Goal: Transaction & Acquisition: Purchase product/service

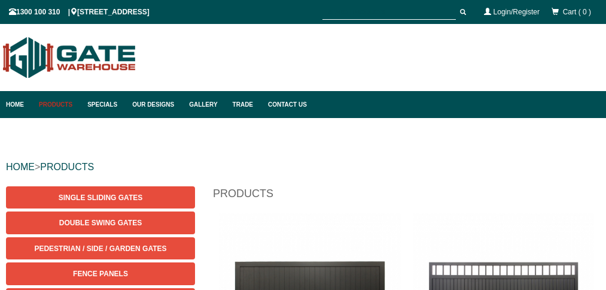
scroll to position [30, 0]
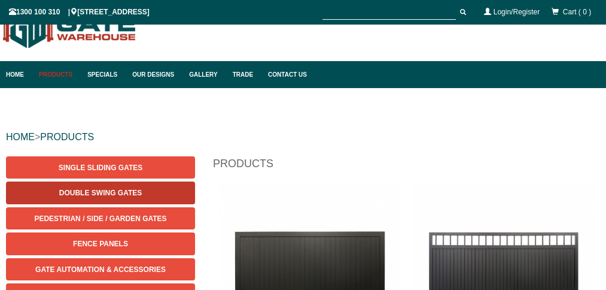
click at [120, 187] on link "Double Swing Gates" at bounding box center [100, 192] width 189 height 22
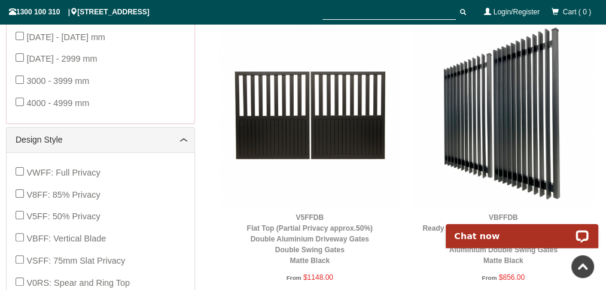
scroll to position [472, 0]
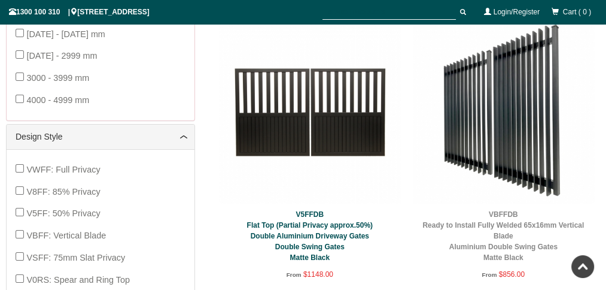
click at [317, 212] on link "V5FFDB Flat Top (Partial Privacy approx.50%) Double Aluminium Driveway Gates Do…" at bounding box center [310, 235] width 126 height 51
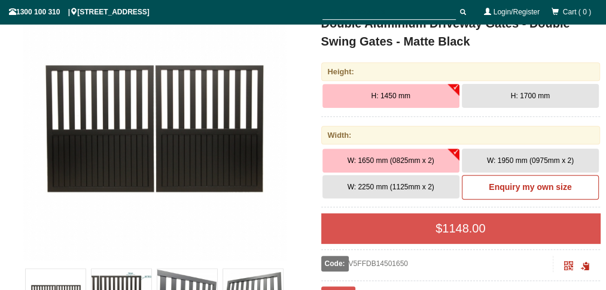
scroll to position [219, 0]
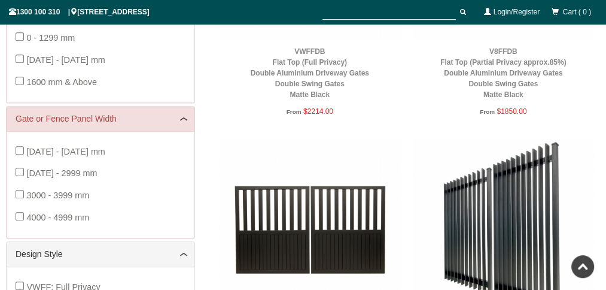
scroll to position [346, 0]
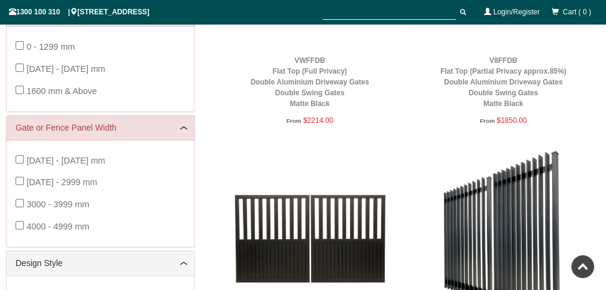
click at [473, 270] on img at bounding box center [504, 238] width 182 height 182
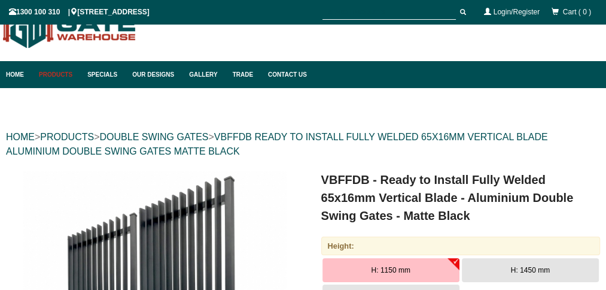
scroll to position [30, 0]
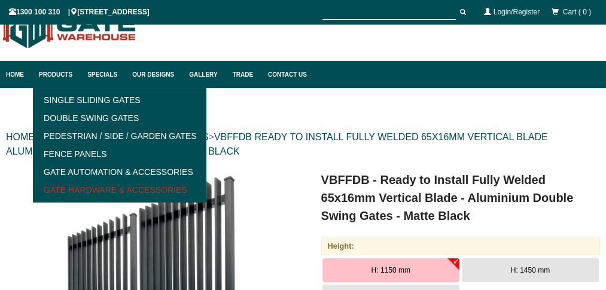
click at [99, 191] on link "Gate Hardware & Accessories" at bounding box center [119, 190] width 166 height 18
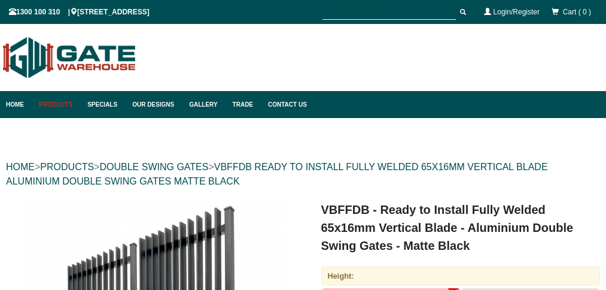
scroll to position [93, 0]
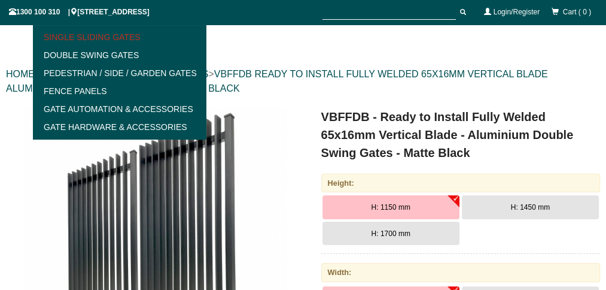
click at [59, 41] on link "Single Sliding Gates" at bounding box center [119, 37] width 166 height 18
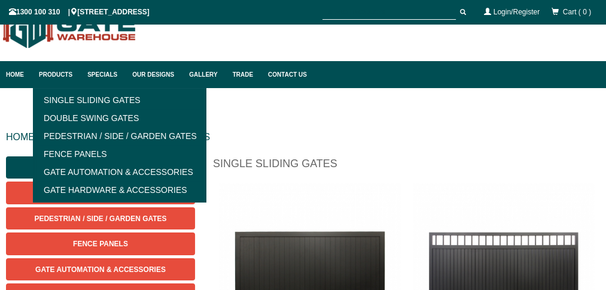
scroll to position [30, 0]
click at [80, 132] on link "Pedestrian / Side / Garden Gates" at bounding box center [119, 136] width 166 height 18
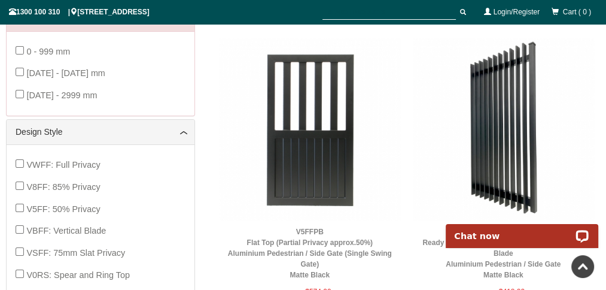
click at [509, 116] on img at bounding box center [504, 129] width 182 height 182
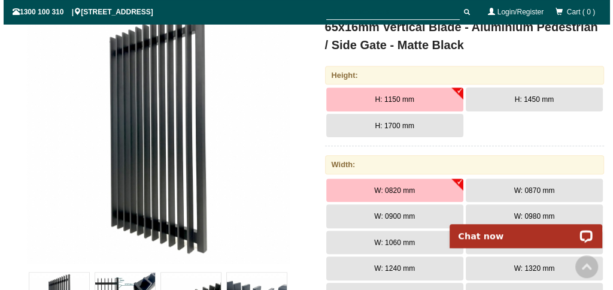
scroll to position [219, 0]
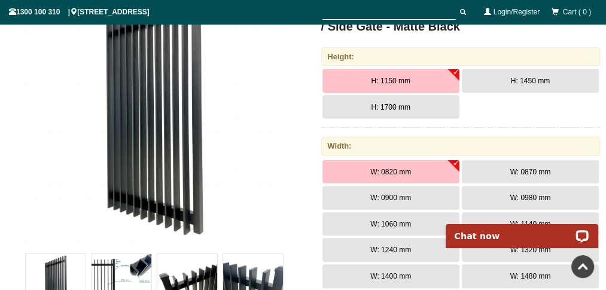
click at [35, 71] on img at bounding box center [154, 112] width 263 height 263
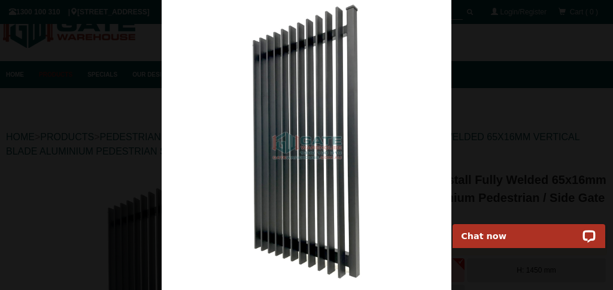
click at [260, 159] on img at bounding box center [307, 145] width 290 height 290
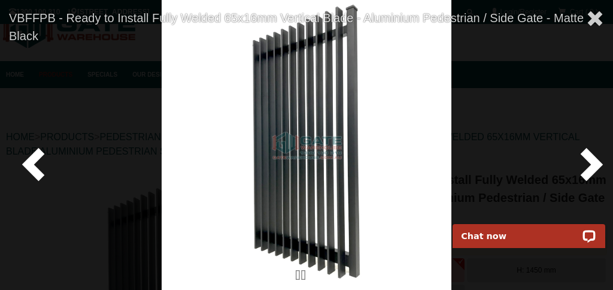
click at [585, 155] on span at bounding box center [589, 163] width 36 height 36
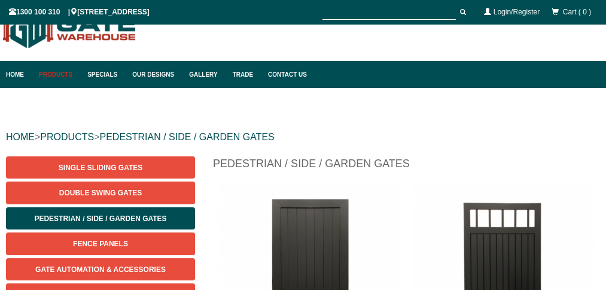
scroll to position [30, 0]
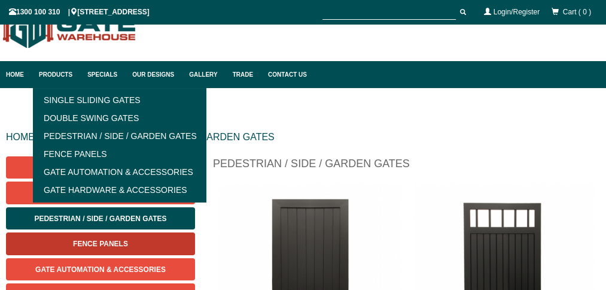
click at [87, 238] on link "Fence Panels" at bounding box center [100, 243] width 189 height 22
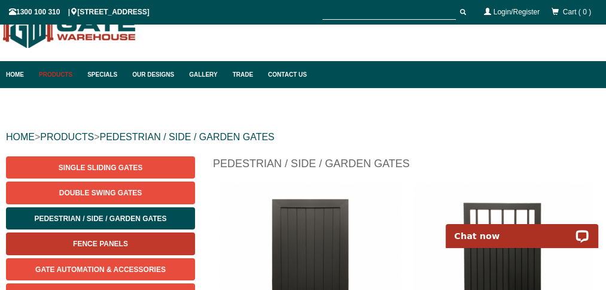
scroll to position [0, 0]
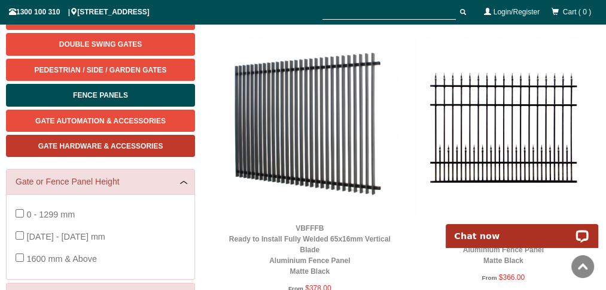
scroll to position [93, 0]
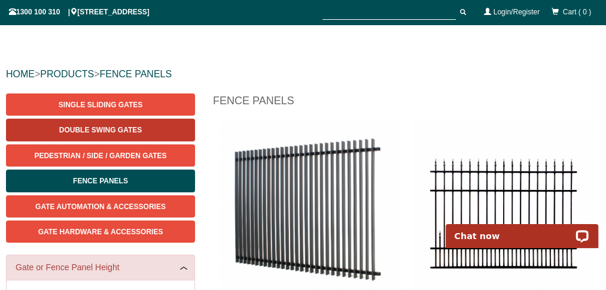
click at [72, 132] on span "Double Swing Gates" at bounding box center [100, 130] width 83 height 8
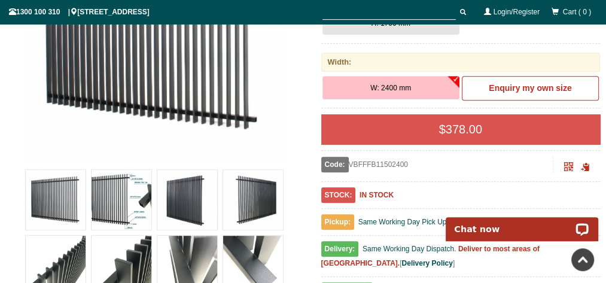
scroll to position [346, 0]
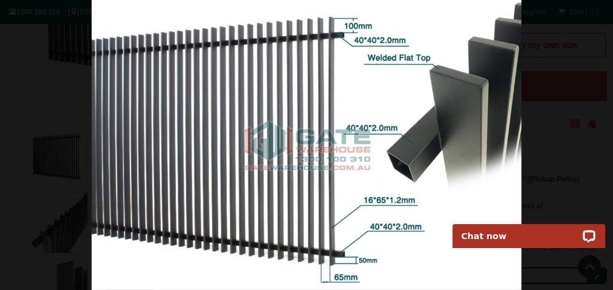
click at [370, 86] on img at bounding box center [307, 145] width 430 height 290
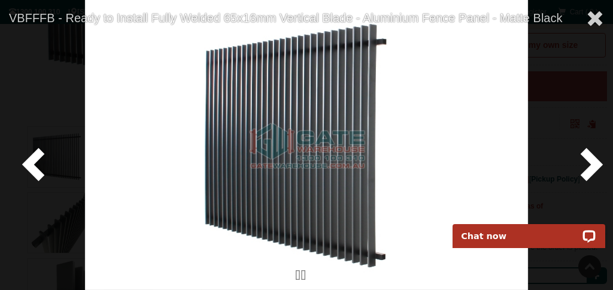
click at [35, 163] on span at bounding box center [36, 163] width 36 height 36
click at [32, 163] on span at bounding box center [36, 163] width 36 height 36
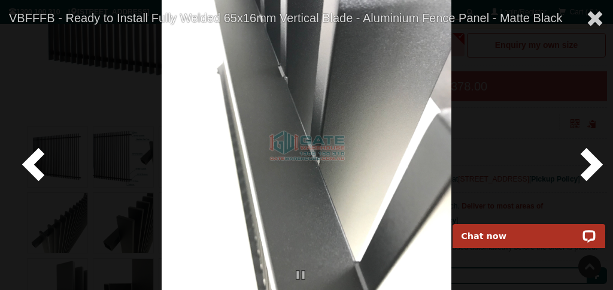
click at [581, 162] on span at bounding box center [589, 163] width 36 height 36
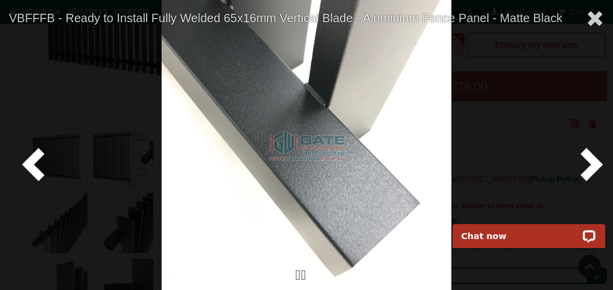
click at [580, 162] on span at bounding box center [589, 163] width 36 height 36
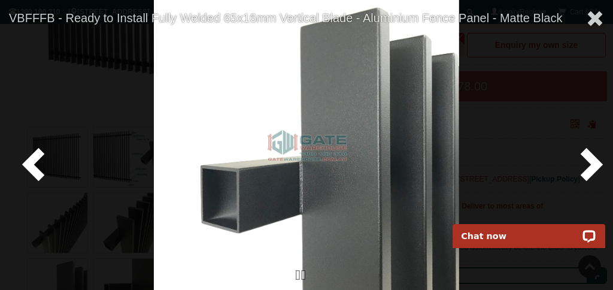
click at [580, 162] on span at bounding box center [589, 163] width 36 height 36
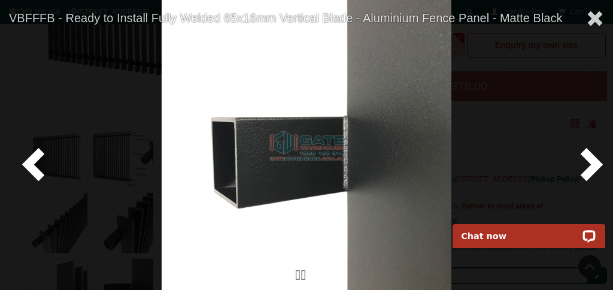
click at [580, 162] on span at bounding box center [589, 163] width 36 height 36
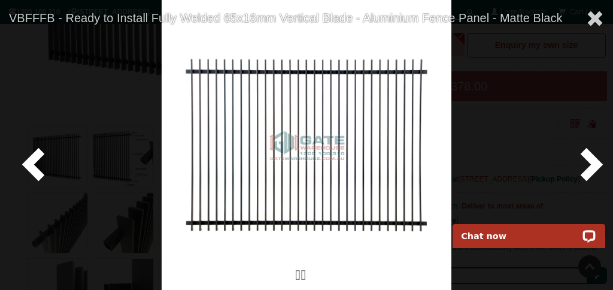
click at [580, 162] on span at bounding box center [589, 163] width 36 height 36
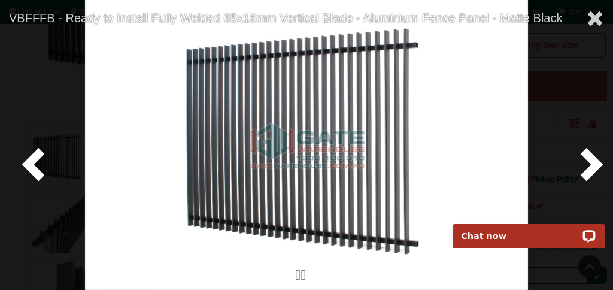
click at [580, 162] on span at bounding box center [589, 163] width 36 height 36
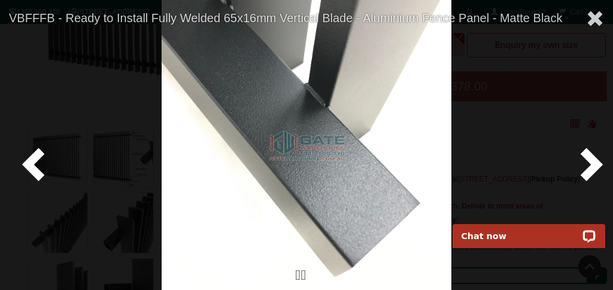
click at [586, 175] on span at bounding box center [589, 163] width 36 height 36
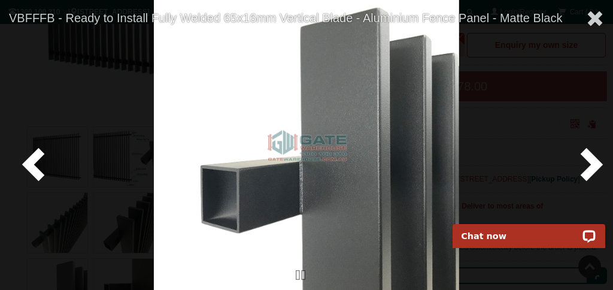
click at [586, 175] on span at bounding box center [589, 163] width 36 height 36
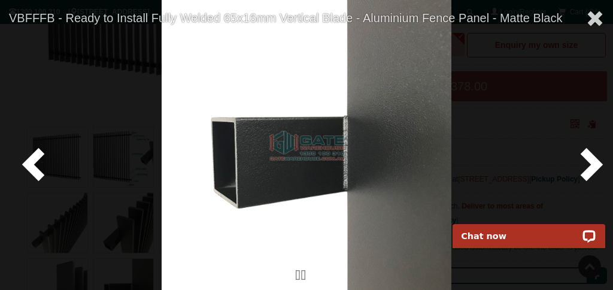
click at [586, 175] on span at bounding box center [589, 163] width 36 height 36
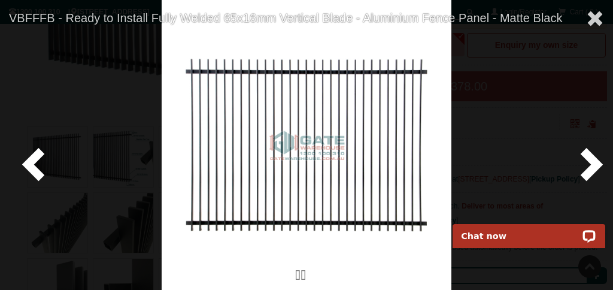
click at [586, 175] on span at bounding box center [589, 163] width 36 height 36
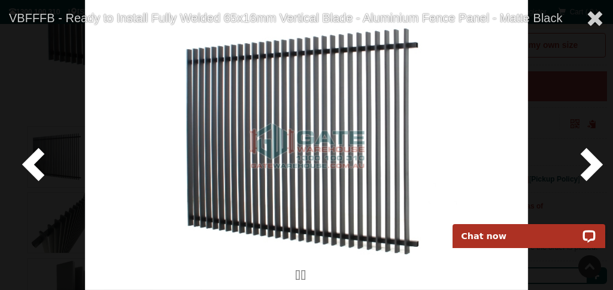
click at [586, 175] on span at bounding box center [589, 163] width 36 height 36
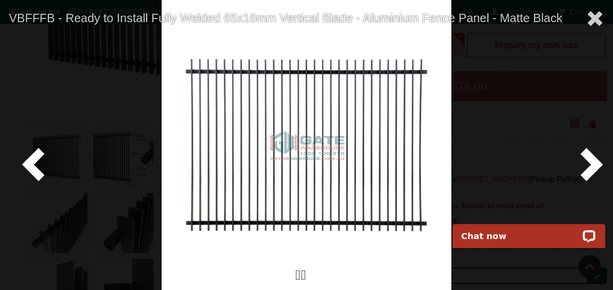
click at [597, 167] on span at bounding box center [589, 163] width 36 height 36
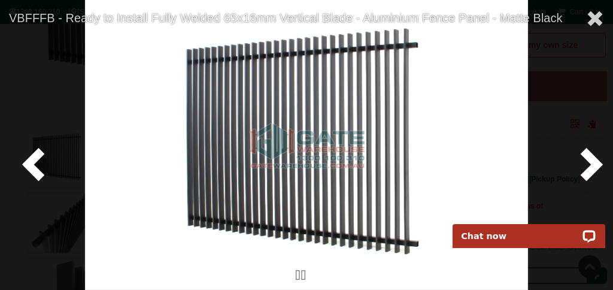
click at [592, 168] on span at bounding box center [589, 163] width 36 height 36
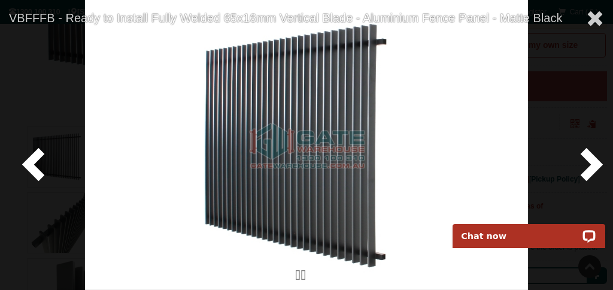
click at [31, 175] on span at bounding box center [36, 163] width 36 height 36
click at [40, 163] on span at bounding box center [36, 163] width 36 height 36
click at [35, 171] on span at bounding box center [36, 163] width 36 height 36
click at [36, 165] on span at bounding box center [36, 163] width 36 height 36
click at [299, 276] on link at bounding box center [300, 275] width 12 height 12
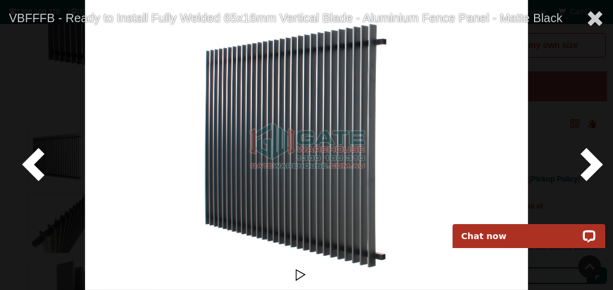
click at [300, 270] on link at bounding box center [300, 275] width 12 height 12
click at [298, 274] on link at bounding box center [300, 275] width 12 height 12
click at [299, 275] on link at bounding box center [300, 275] width 12 height 12
click at [37, 167] on span at bounding box center [36, 163] width 36 height 36
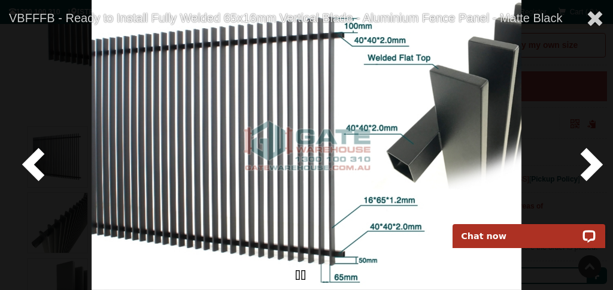
click at [301, 277] on link at bounding box center [300, 275] width 12 height 12
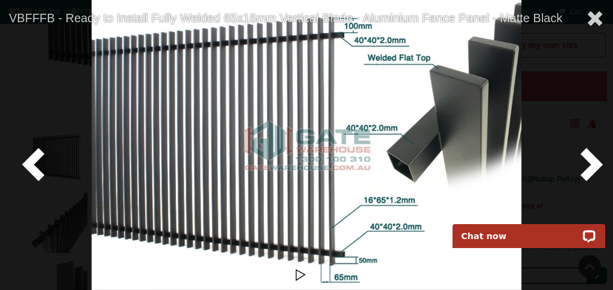
click at [301, 277] on link at bounding box center [300, 275] width 12 height 12
click at [297, 276] on link at bounding box center [300, 275] width 12 height 12
click at [297, 274] on link at bounding box center [300, 275] width 12 height 12
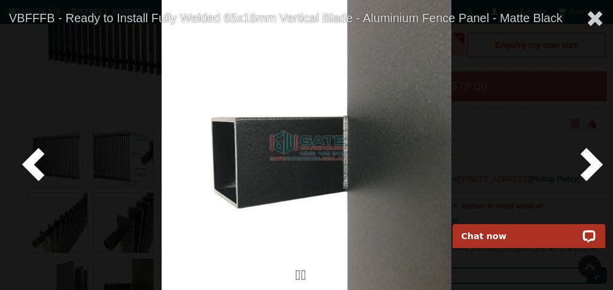
click at [131, 69] on div at bounding box center [306, 145] width 613 height 290
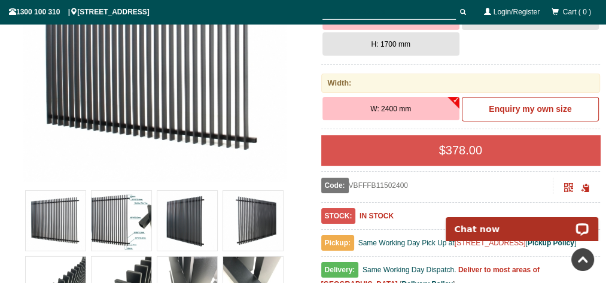
scroll to position [282, 0]
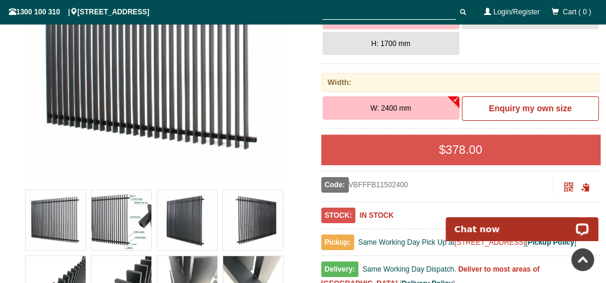
click at [206, 157] on img at bounding box center [154, 49] width 263 height 263
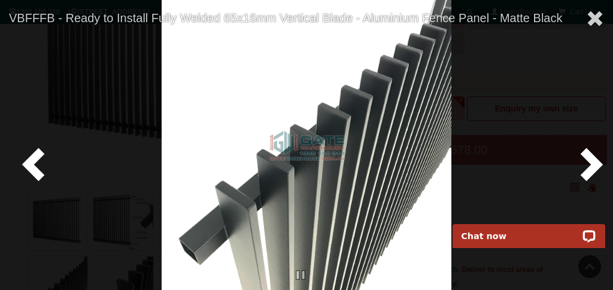
click at [32, 45] on div at bounding box center [306, 145] width 613 height 290
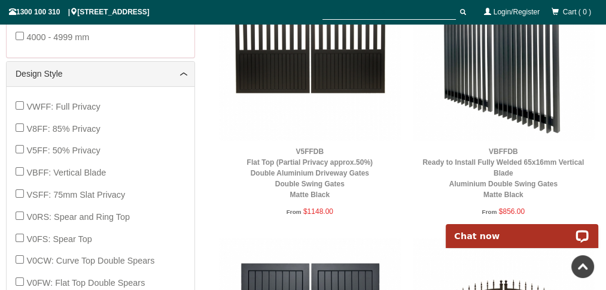
click at [490, 85] on img at bounding box center [504, 49] width 182 height 182
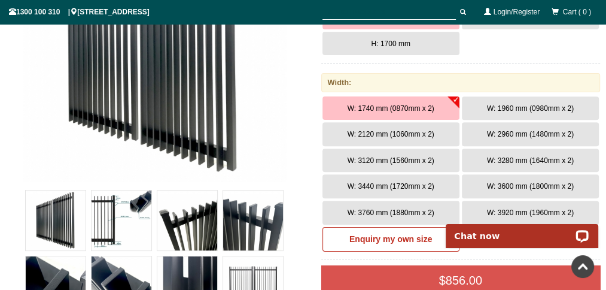
click at [220, 125] on img at bounding box center [154, 49] width 263 height 263
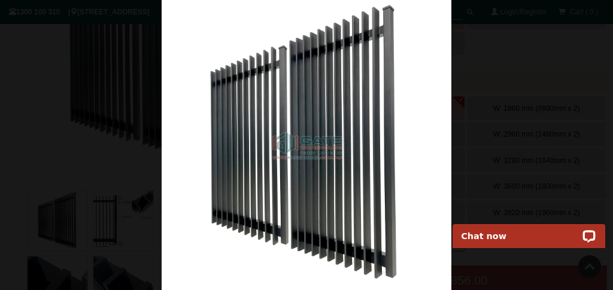
click at [410, 133] on img at bounding box center [307, 145] width 290 height 290
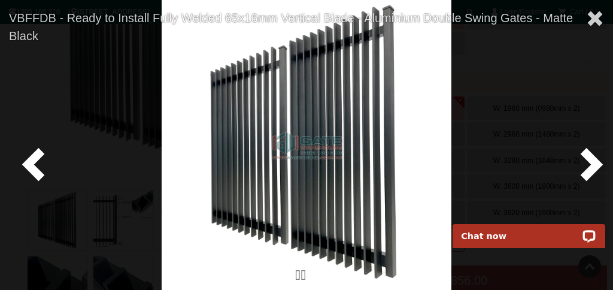
click at [573, 157] on span at bounding box center [589, 163] width 36 height 36
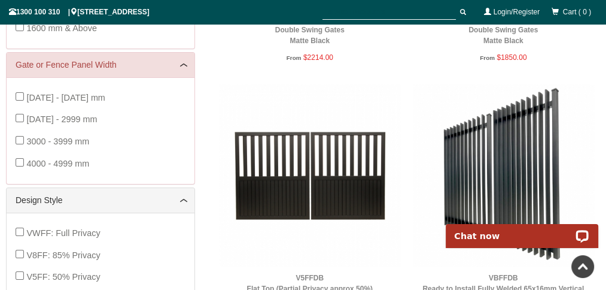
click at [481, 170] on img at bounding box center [504, 175] width 182 height 182
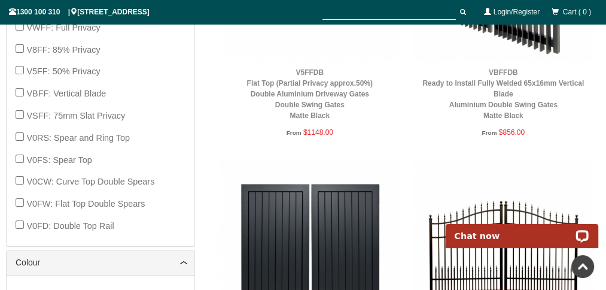
scroll to position [725, 0]
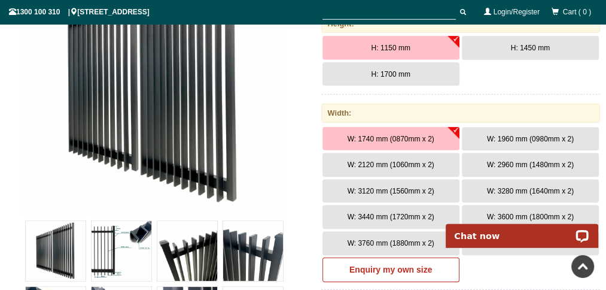
scroll to position [282, 0]
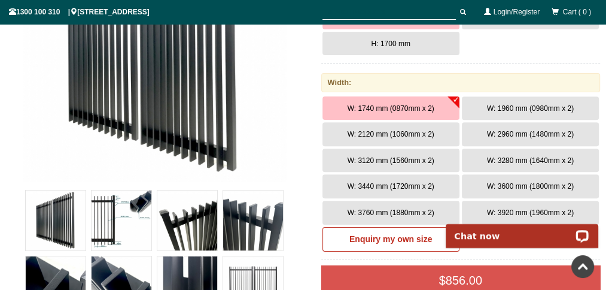
click at [193, 110] on img at bounding box center [154, 49] width 263 height 263
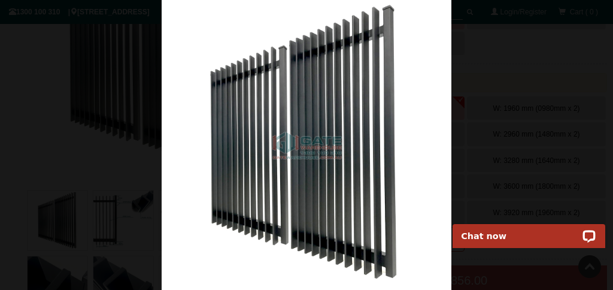
click at [440, 126] on img at bounding box center [307, 145] width 290 height 290
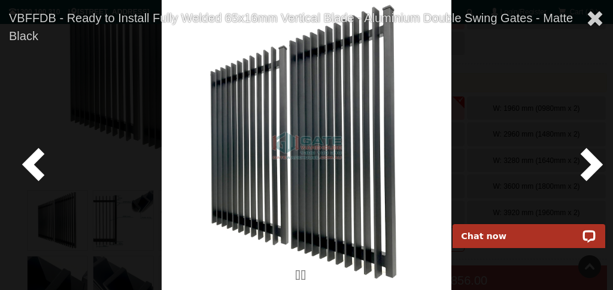
click at [576, 156] on span at bounding box center [589, 163] width 36 height 36
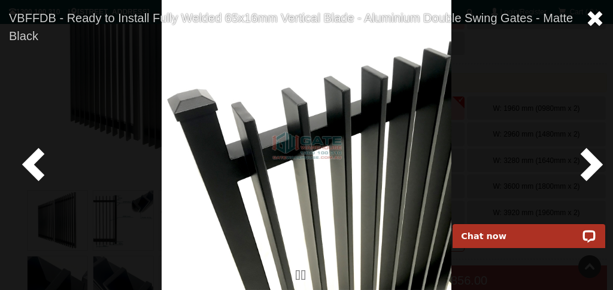
click at [597, 17] on span at bounding box center [595, 19] width 18 height 18
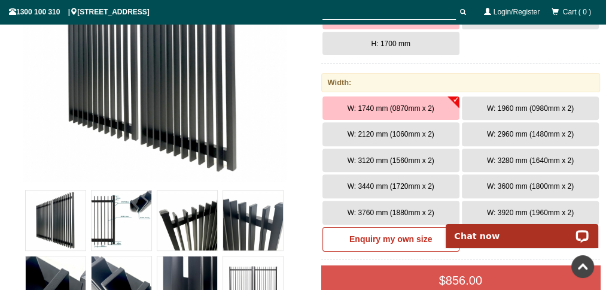
click at [483, 177] on button "W: 3600 mm (1800mm x 2)" at bounding box center [530, 186] width 137 height 24
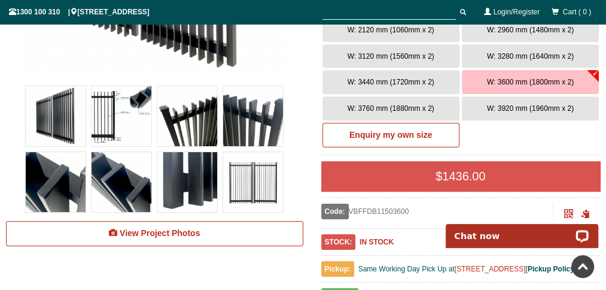
scroll to position [409, 0]
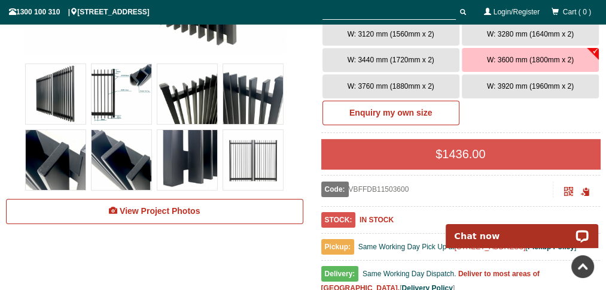
click at [396, 83] on span "W: 3760 mm (1880mm x 2)" at bounding box center [391, 86] width 87 height 8
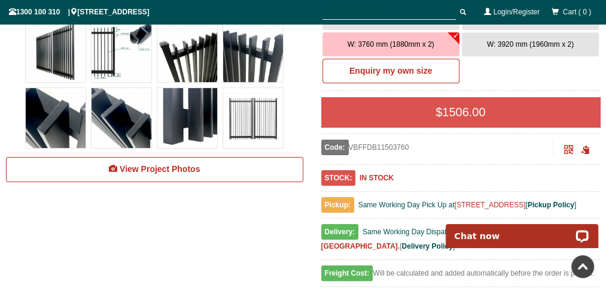
scroll to position [472, 0]
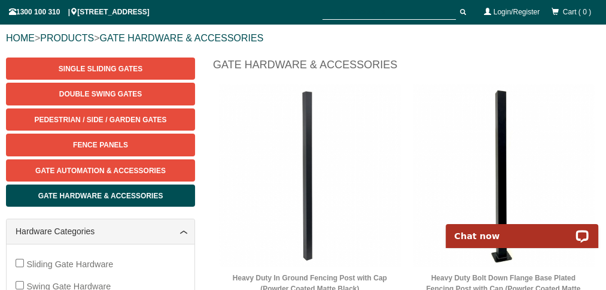
scroll to position [156, 0]
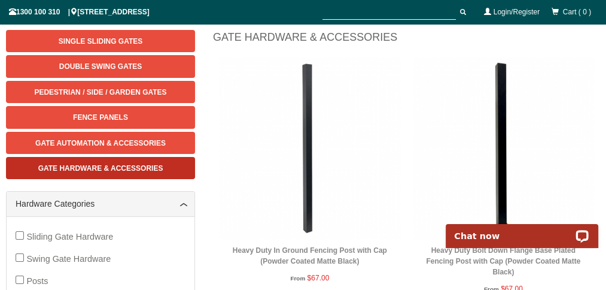
click at [92, 166] on span "Gate Hardware & Accessories" at bounding box center [100, 168] width 125 height 8
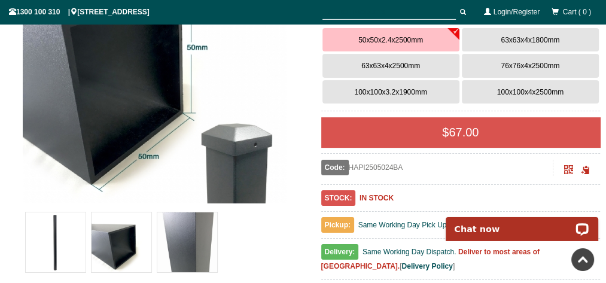
scroll to position [282, 0]
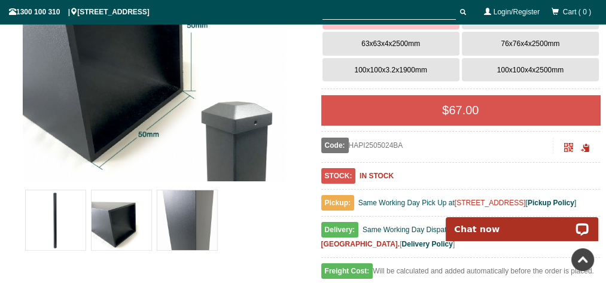
drag, startPoint x: 353, startPoint y: 142, endPoint x: 407, endPoint y: 143, distance: 54.5
click at [407, 143] on div "Code: HAPI2505024BA" at bounding box center [437, 146] width 233 height 16
copy div "HAPI2505024BA"
click at [31, 141] on img at bounding box center [154, 49] width 263 height 263
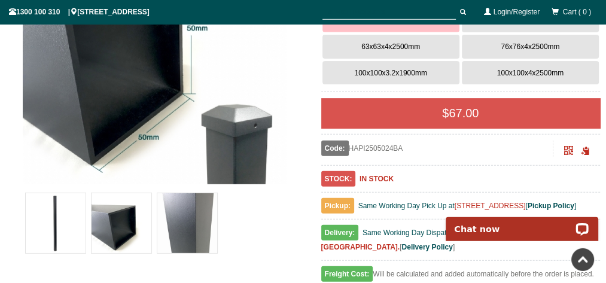
scroll to position [190, 0]
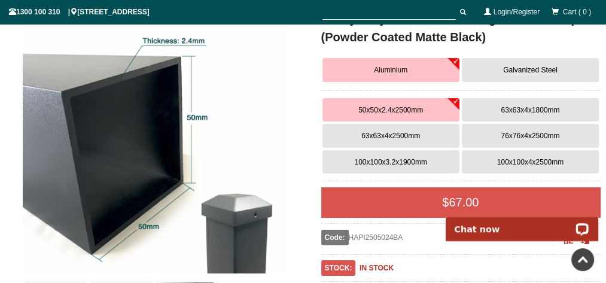
click at [371, 126] on button "63x63x4x2500mm" at bounding box center [390, 136] width 137 height 24
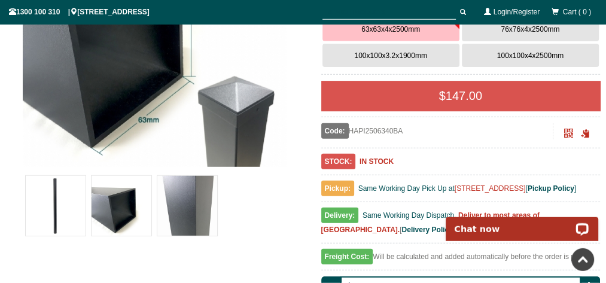
scroll to position [189, 0]
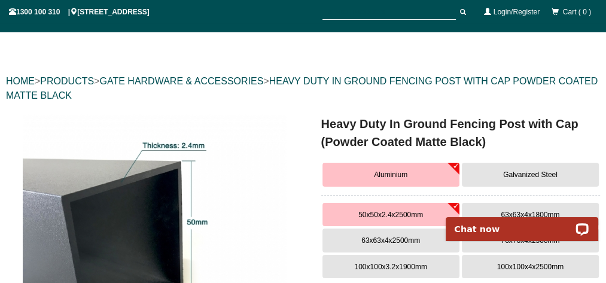
scroll to position [30, 0]
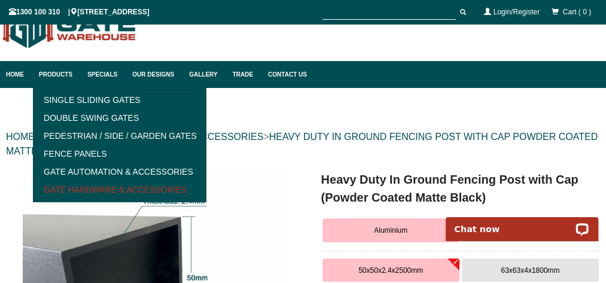
click at [108, 187] on link "Gate Hardware & Accessories" at bounding box center [119, 190] width 166 height 18
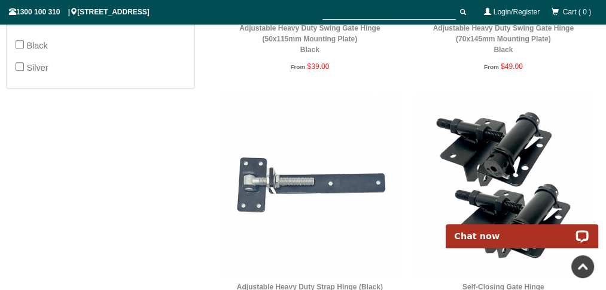
scroll to position [662, 0]
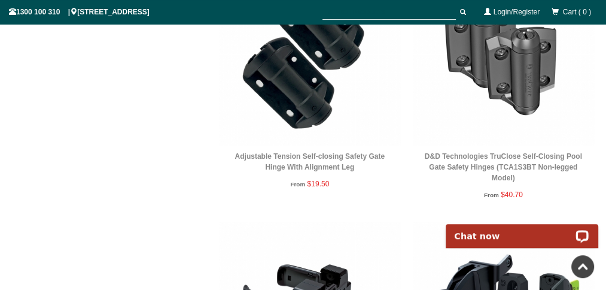
scroll to position [914, 0]
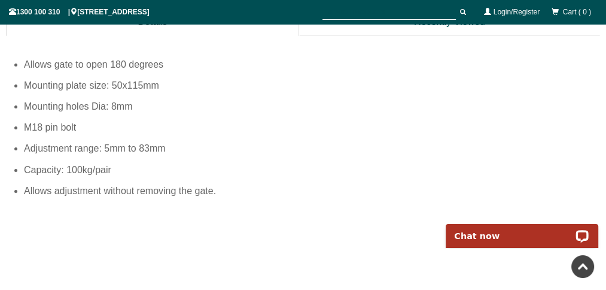
scroll to position [598, 0]
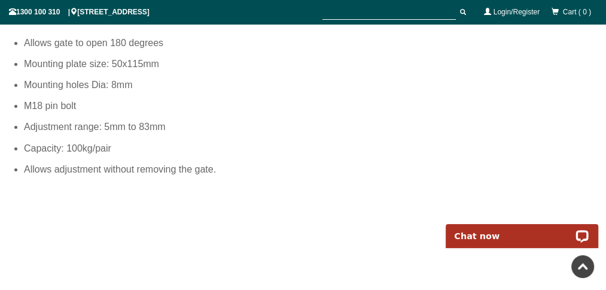
click at [571, 74] on li "Mounting plate size: 50x115mm" at bounding box center [312, 63] width 576 height 21
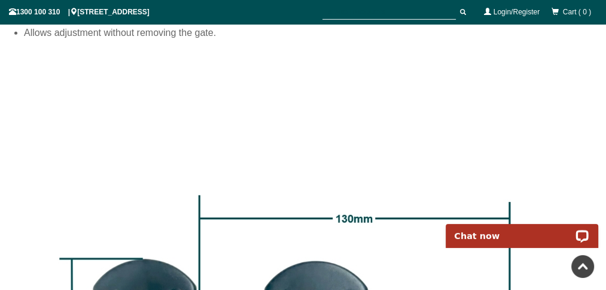
scroll to position [725, 0]
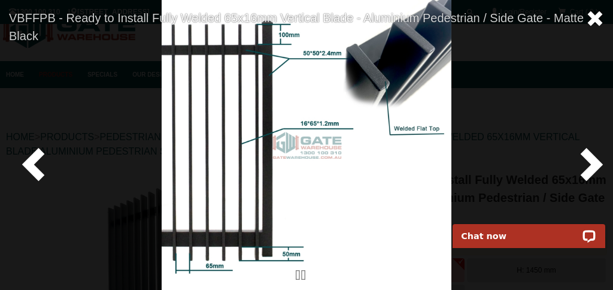
click at [597, 18] on span at bounding box center [595, 19] width 18 height 18
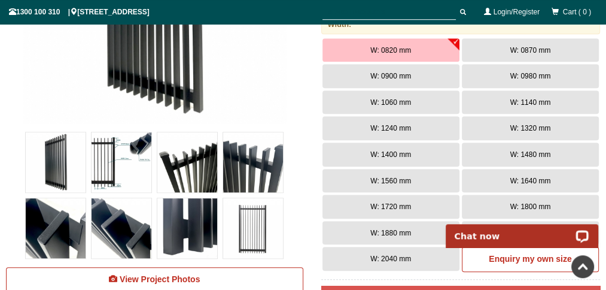
scroll to position [346, 0]
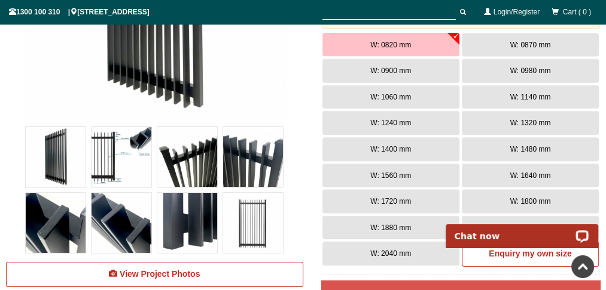
click at [504, 37] on button "W: 0870 mm" at bounding box center [530, 45] width 137 height 24
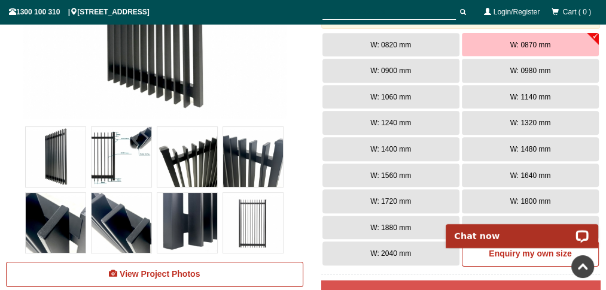
click at [389, 65] on button "W: 0900 mm" at bounding box center [390, 71] width 137 height 24
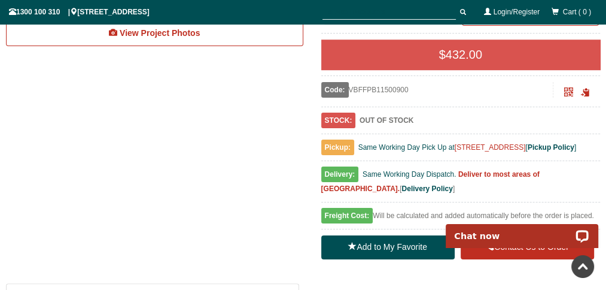
scroll to position [535, 0]
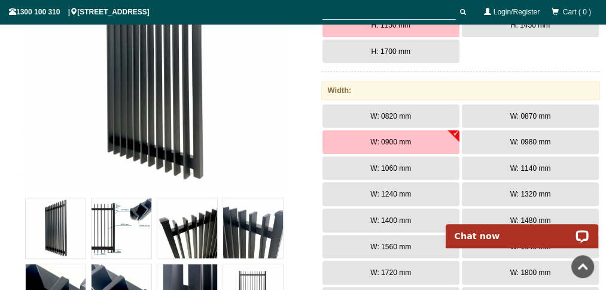
scroll to position [282, 0]
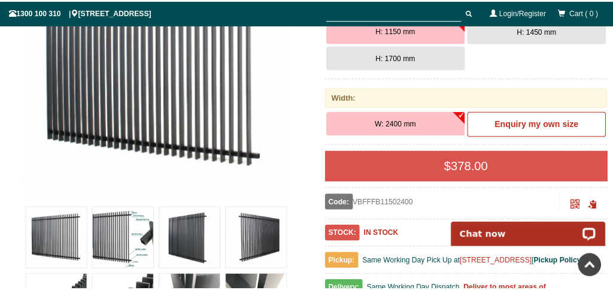
scroll to position [282, 0]
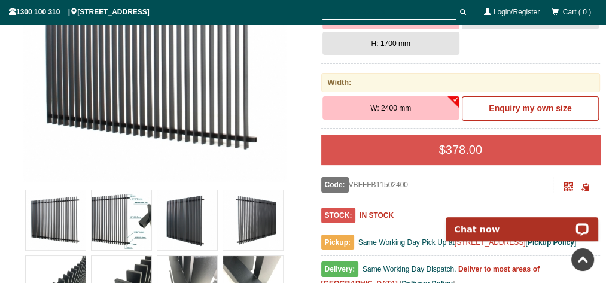
click at [51, 159] on img at bounding box center [154, 49] width 263 height 263
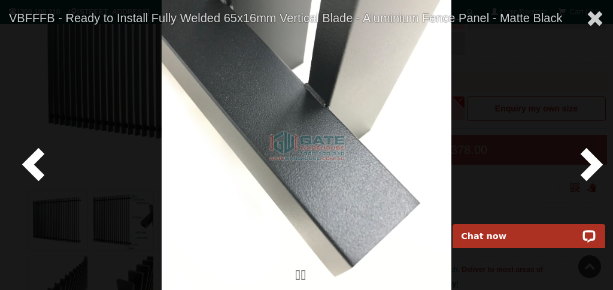
click at [575, 154] on span at bounding box center [589, 163] width 36 height 36
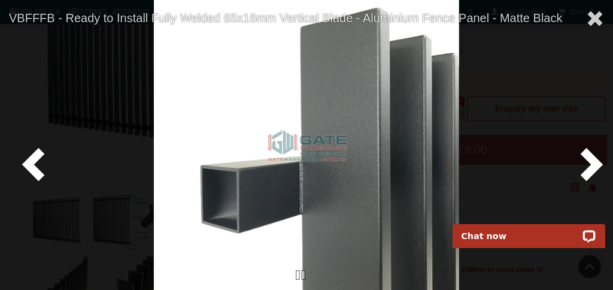
click at [567, 157] on div at bounding box center [306, 145] width 613 height 290
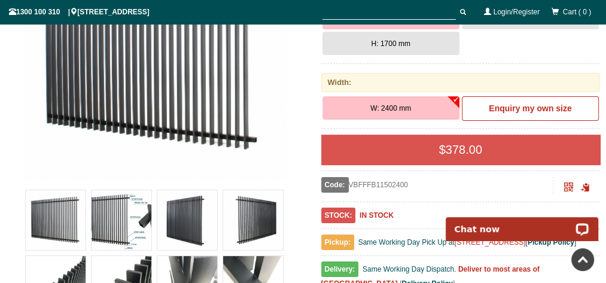
click at [205, 70] on img at bounding box center [154, 49] width 263 height 263
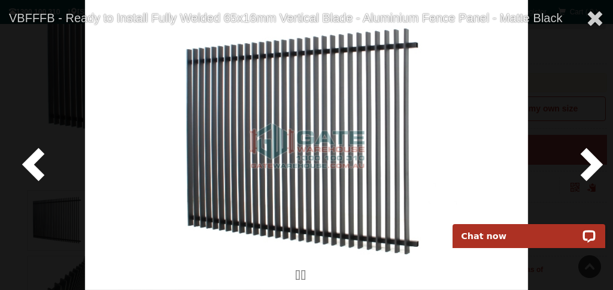
click at [591, 160] on span at bounding box center [589, 163] width 36 height 36
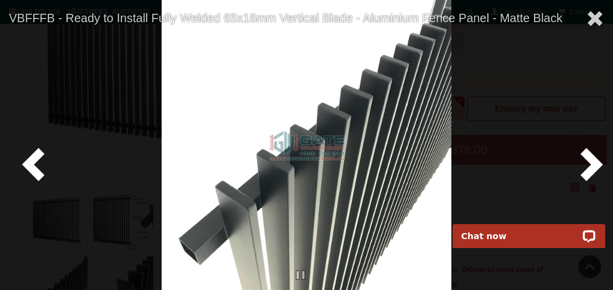
click at [36, 161] on span at bounding box center [36, 163] width 36 height 36
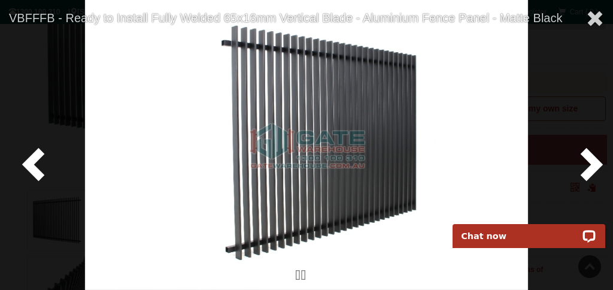
click at [36, 162] on span at bounding box center [36, 163] width 36 height 36
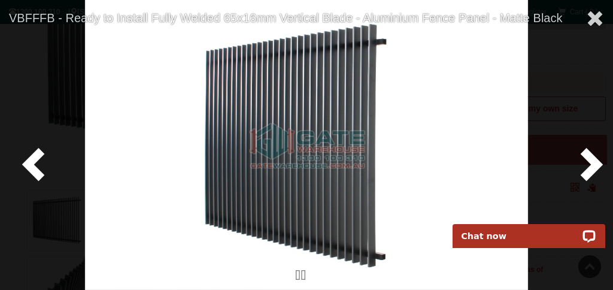
click at [36, 162] on span at bounding box center [36, 163] width 36 height 36
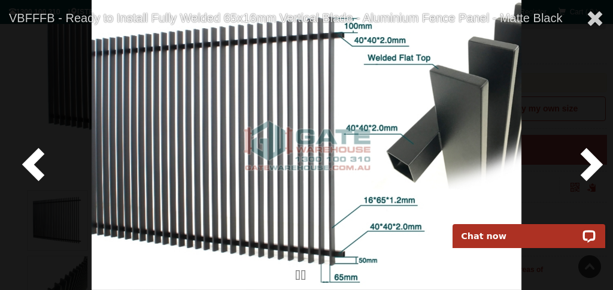
click at [36, 162] on span at bounding box center [36, 163] width 36 height 36
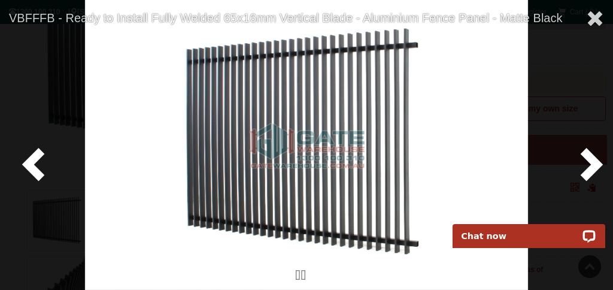
click at [36, 162] on span at bounding box center [36, 163] width 36 height 36
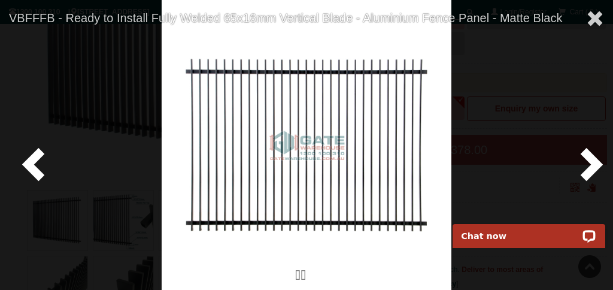
click at [599, 156] on span at bounding box center [589, 163] width 36 height 36
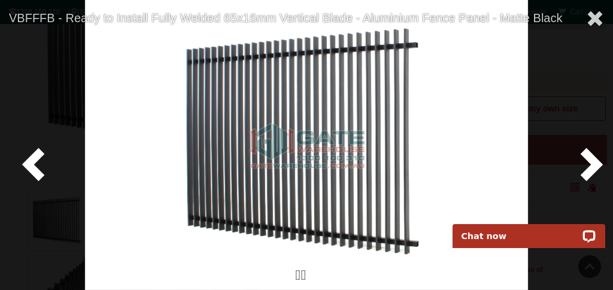
click at [599, 156] on span at bounding box center [589, 163] width 36 height 36
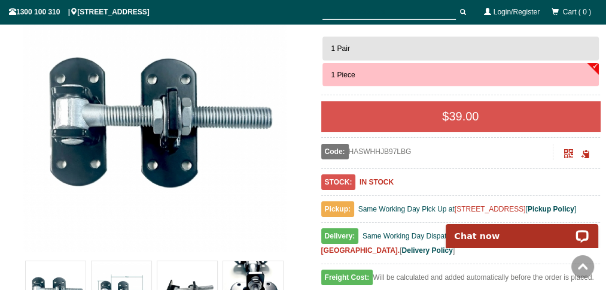
scroll to position [219, 0]
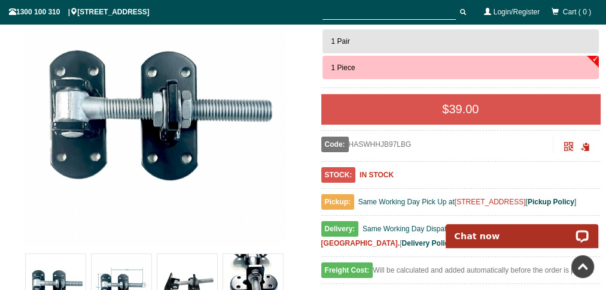
drag, startPoint x: 418, startPoint y: 142, endPoint x: 353, endPoint y: 146, distance: 64.7
click at [353, 146] on div "Code: HASWHHJB97LBG" at bounding box center [437, 144] width 233 height 16
copy div "HASWHHJB97LBG"
click at [39, 212] on img at bounding box center [154, 112] width 263 height 263
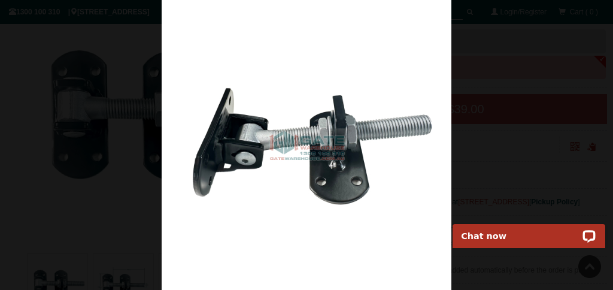
click at [497, 86] on div at bounding box center [306, 145] width 613 height 290
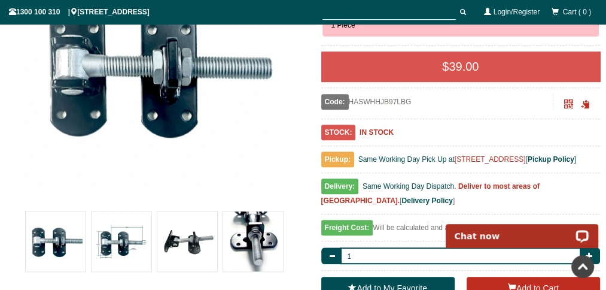
scroll to position [282, 0]
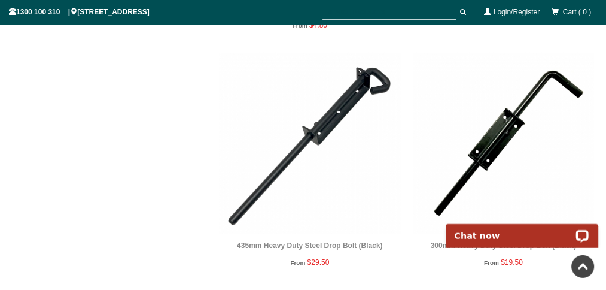
scroll to position [4263, 0]
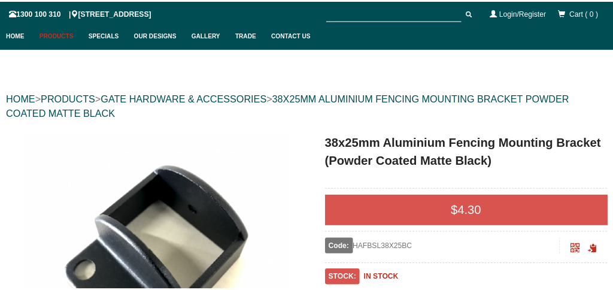
scroll to position [93, 0]
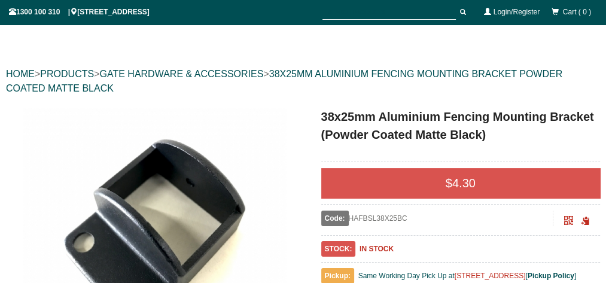
click at [288, 133] on a"] at bounding box center [154, 239] width 295 height 263
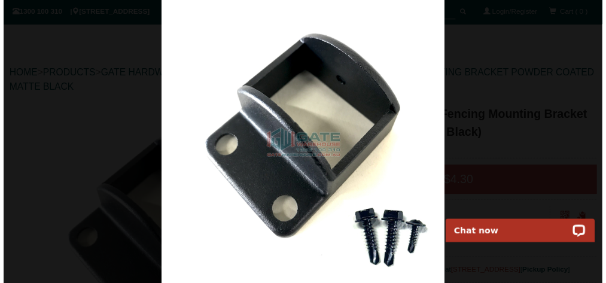
scroll to position [0, 0]
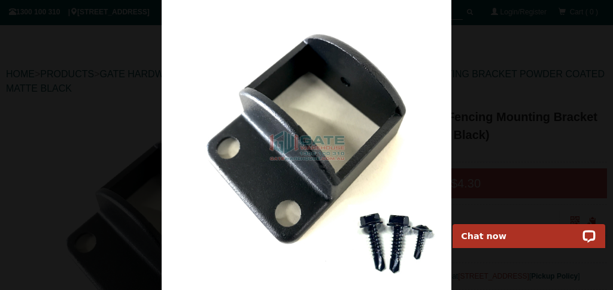
click at [445, 51] on img at bounding box center [307, 145] width 290 height 290
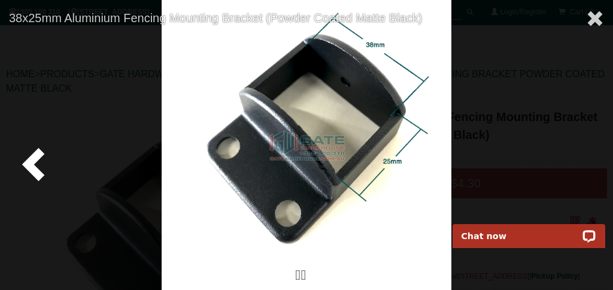
click at [605, 106] on div at bounding box center [306, 145] width 613 height 290
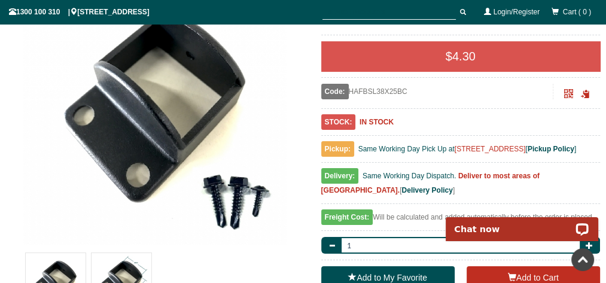
scroll to position [219, 0]
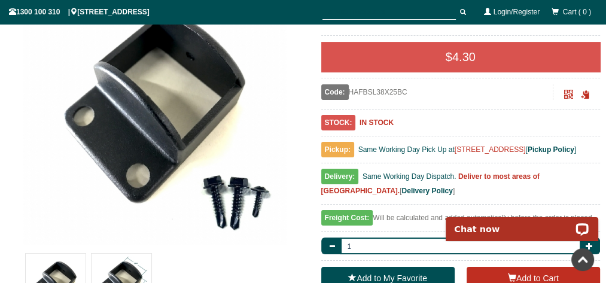
drag, startPoint x: 413, startPoint y: 90, endPoint x: 396, endPoint y: 87, distance: 17.0
click at [396, 87] on div "Code: HAFBSL38X25BC" at bounding box center [437, 92] width 233 height 16
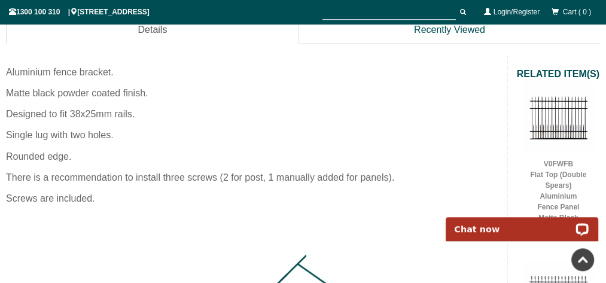
scroll to position [598, 0]
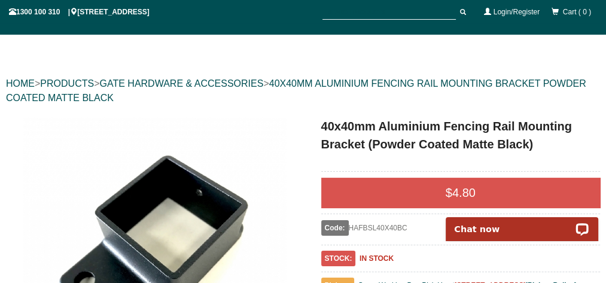
scroll to position [93, 0]
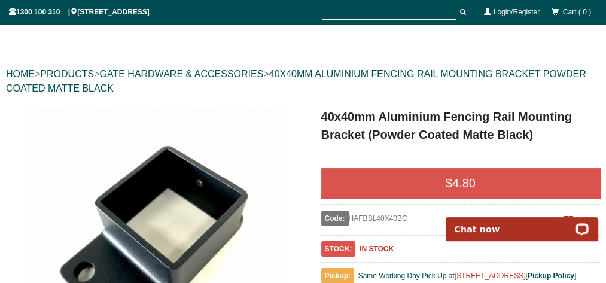
drag, startPoint x: 413, startPoint y: 216, endPoint x: 354, endPoint y: 218, distance: 59.3
click at [354, 218] on div "Code: HAFBSL40X40BC" at bounding box center [437, 219] width 233 height 16
copy div "HAFBSL40X40BC"
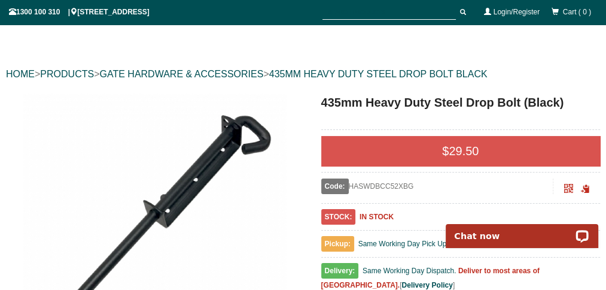
drag, startPoint x: 428, startPoint y: 182, endPoint x: 354, endPoint y: 182, distance: 74.8
click at [354, 182] on div "Code: HASWDBCC52XBG" at bounding box center [437, 186] width 233 height 16
copy div "HASWDBCC52XBG"
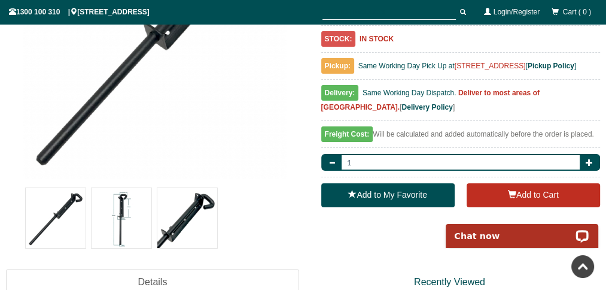
scroll to position [282, 0]
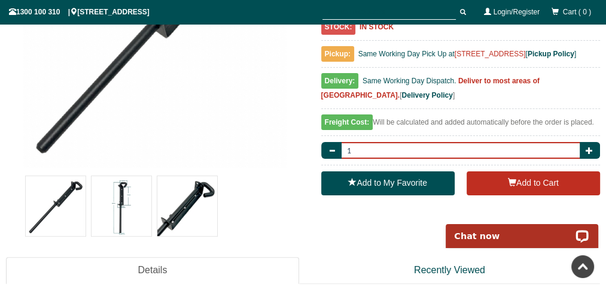
click at [345, 159] on input "1" at bounding box center [461, 150] width 242 height 17
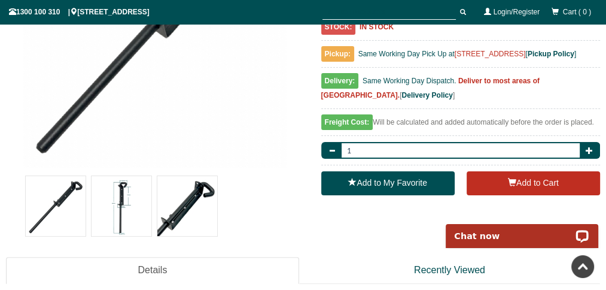
click at [269, 139] on img at bounding box center [154, 35] width 263 height 263
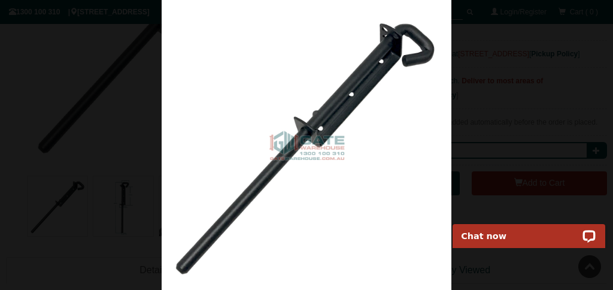
click at [129, 149] on div at bounding box center [306, 145] width 613 height 290
